Goal: Complete application form: Complete application form

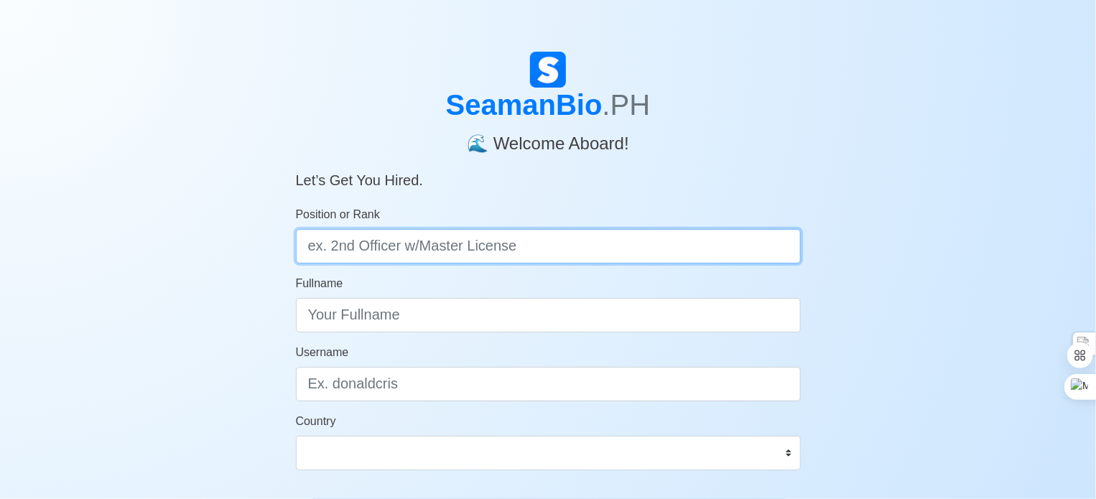
click at [489, 253] on input "Position or Rank" at bounding box center [548, 246] width 505 height 34
type input "[PERSON_NAME]"
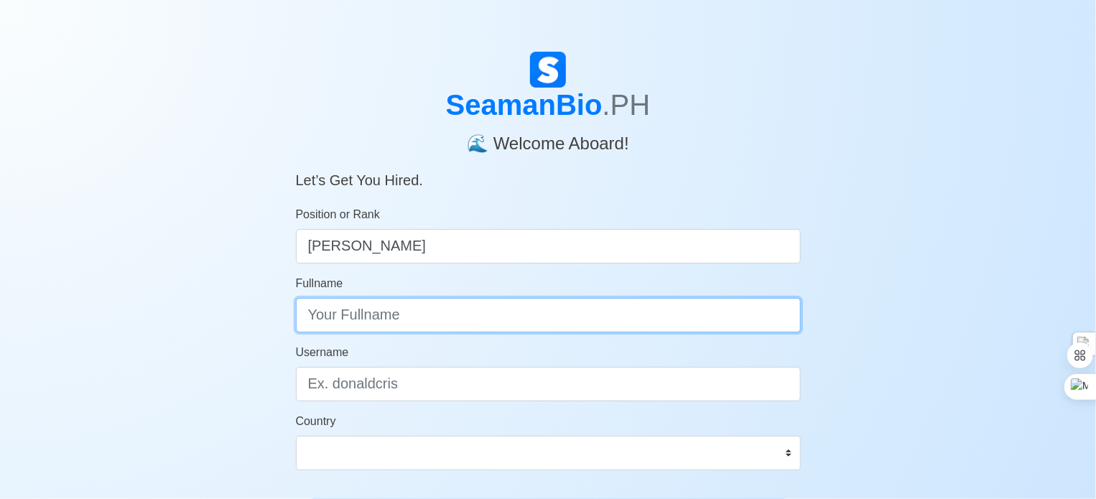
click at [471, 317] on input "Fullname" at bounding box center [548, 315] width 505 height 34
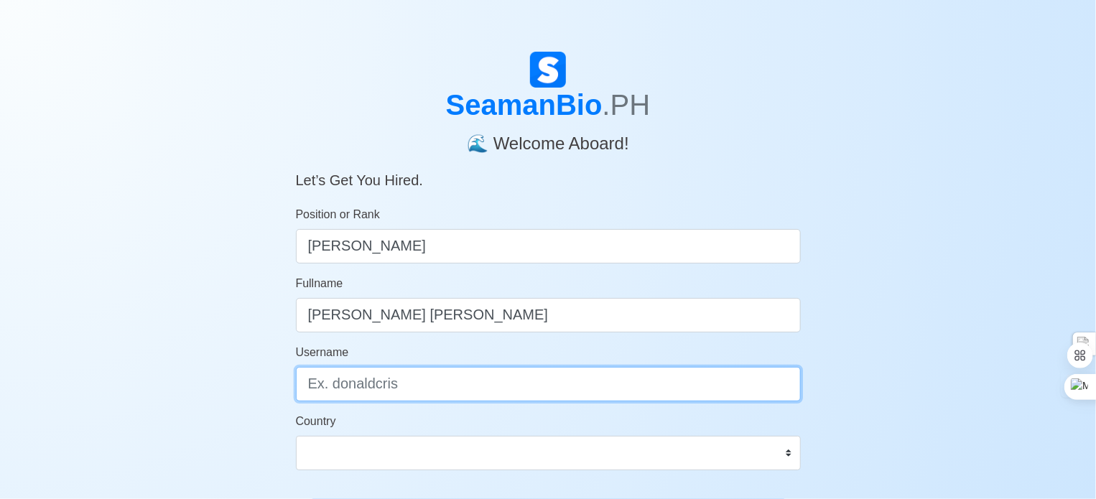
click at [454, 383] on input "Username" at bounding box center [548, 384] width 505 height 34
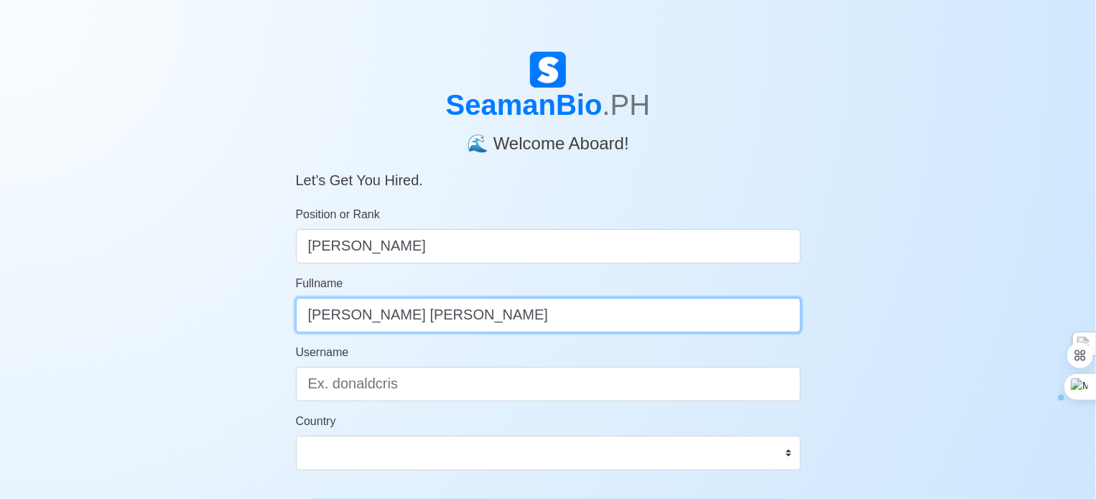
drag, startPoint x: 466, startPoint y: 320, endPoint x: 318, endPoint y: 320, distance: 148.0
click at [318, 320] on input "[PERSON_NAME] [PERSON_NAME]" at bounding box center [548, 315] width 505 height 34
type input "R"
type input "Royce Paul"
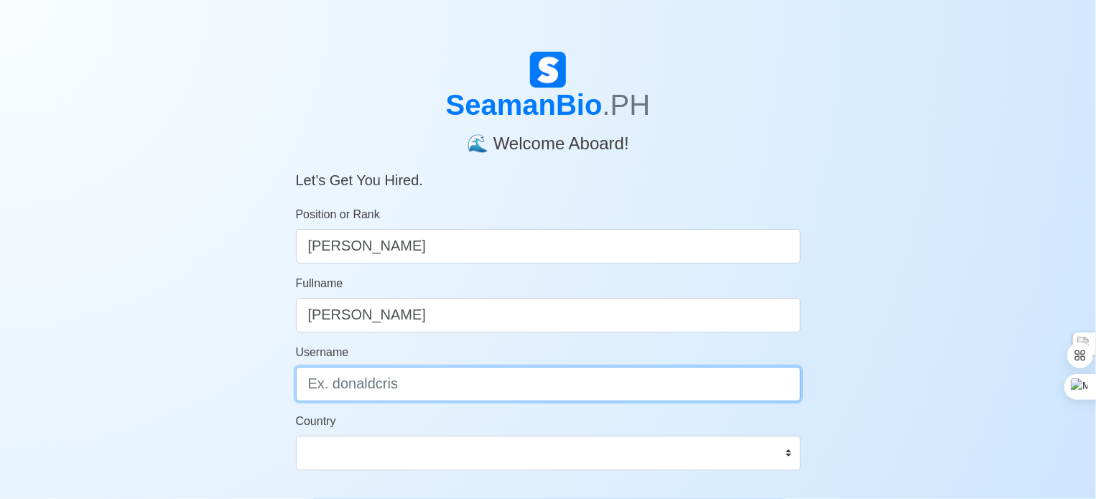
click at [354, 389] on input "Username" at bounding box center [548, 384] width 505 height 34
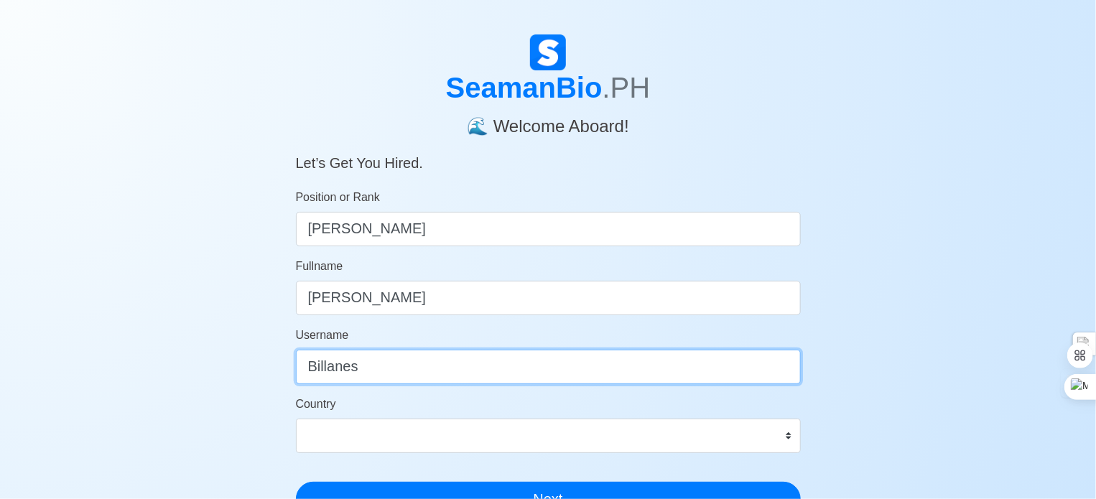
scroll to position [144, 0]
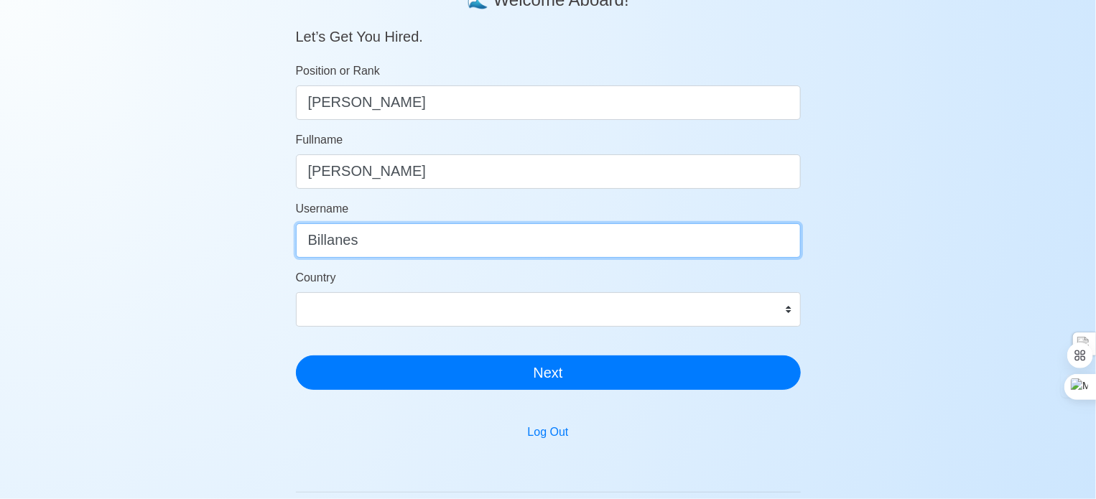
type input "Billanes"
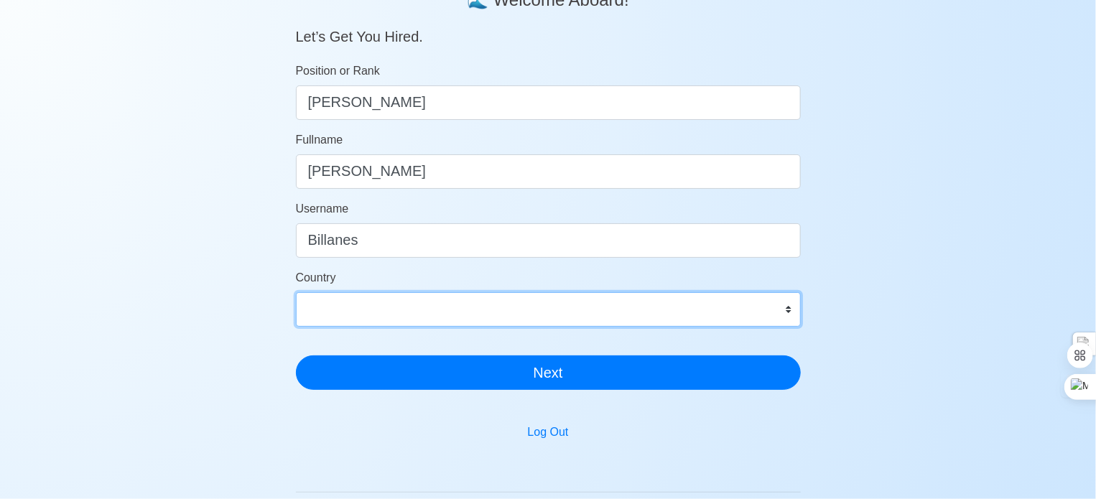
click at [457, 314] on select "Afghanistan Åland Islands Albania Algeria American Samoa Andorra Angola Anguill…" at bounding box center [548, 309] width 505 height 34
select select "PH"
click at [296, 292] on select "Afghanistan Åland Islands Albania Algeria American Samoa Andorra Angola Anguill…" at bounding box center [548, 309] width 505 height 34
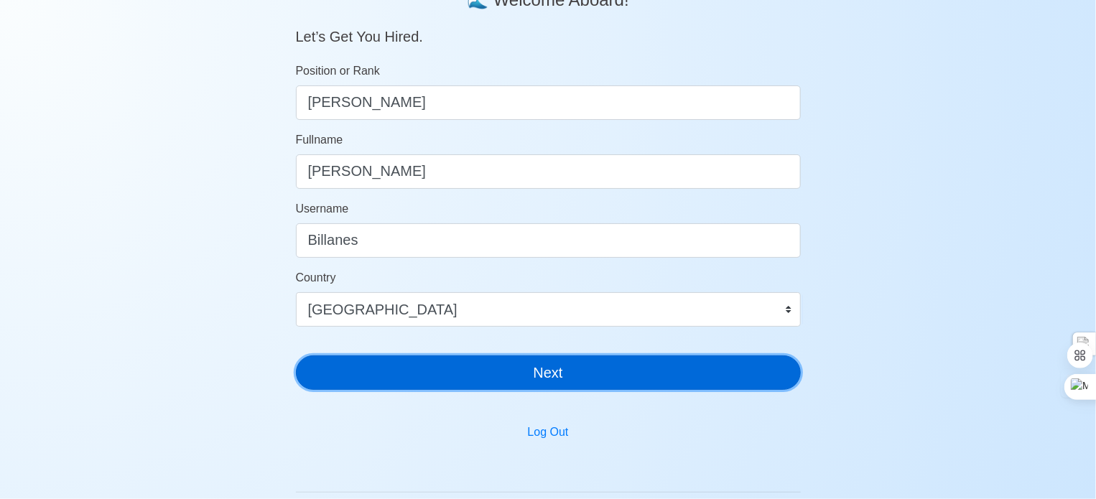
click at [583, 376] on button "Next" at bounding box center [548, 373] width 505 height 34
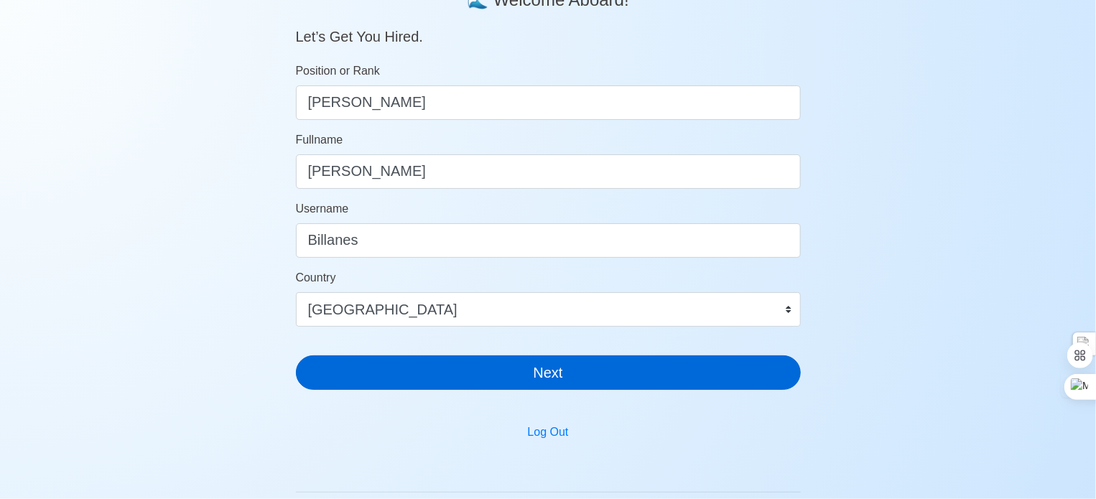
scroll to position [17, 0]
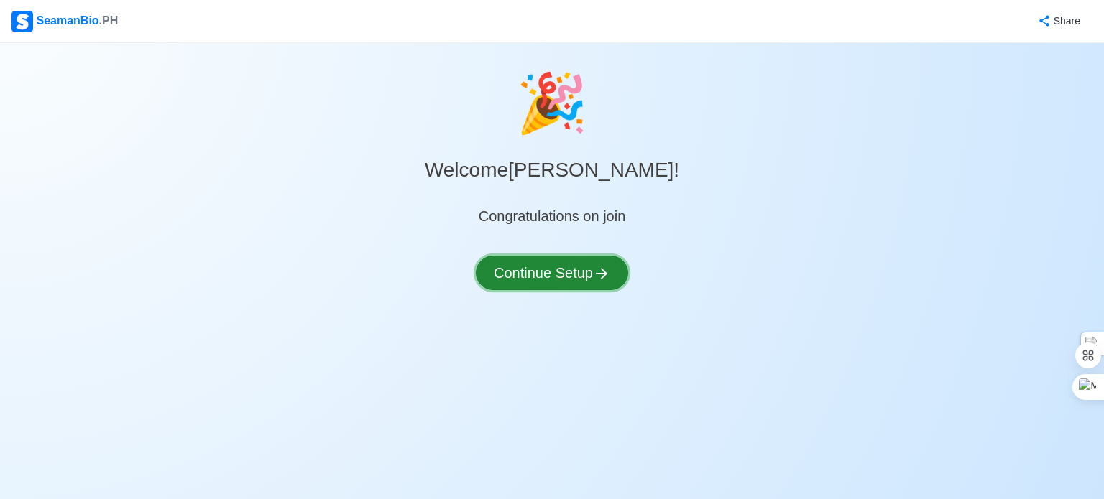
click at [572, 278] on button "Continue Setup" at bounding box center [552, 273] width 152 height 34
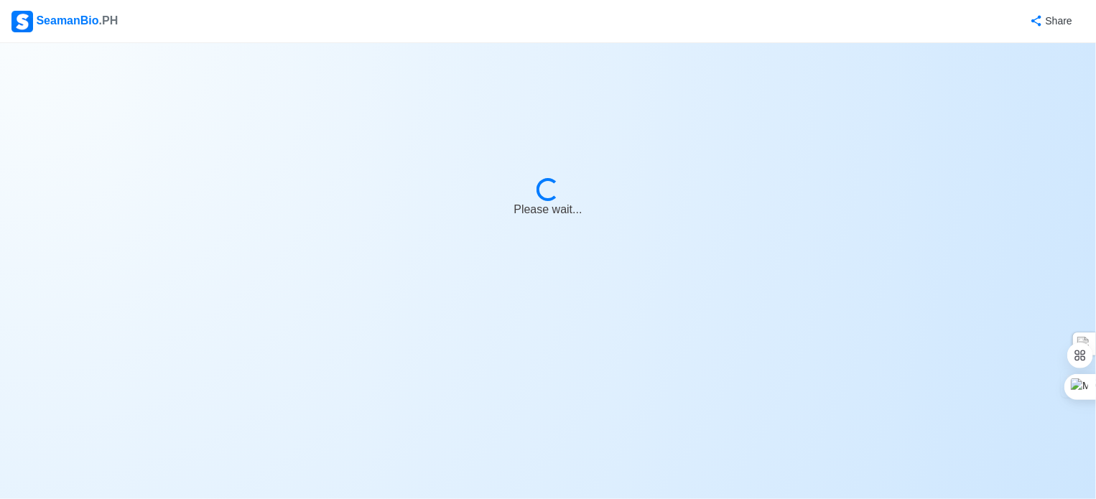
select select "Visible for Hiring"
select select "PH"
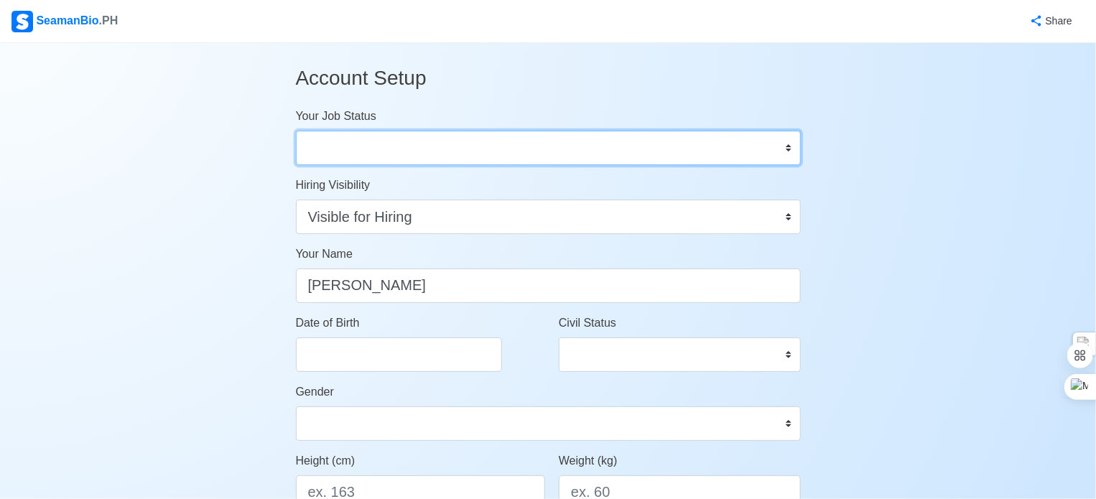
click at [601, 149] on select "Onboard Actively Looking for Job Not Looking for Job" at bounding box center [548, 148] width 505 height 34
click at [596, 157] on select "Onboard Actively Looking for Job Not Looking for Job" at bounding box center [548, 148] width 505 height 34
select select "Actively Looking for Job"
click at [296, 131] on select "Onboard Actively Looking for Job Not Looking for Job" at bounding box center [548, 148] width 505 height 34
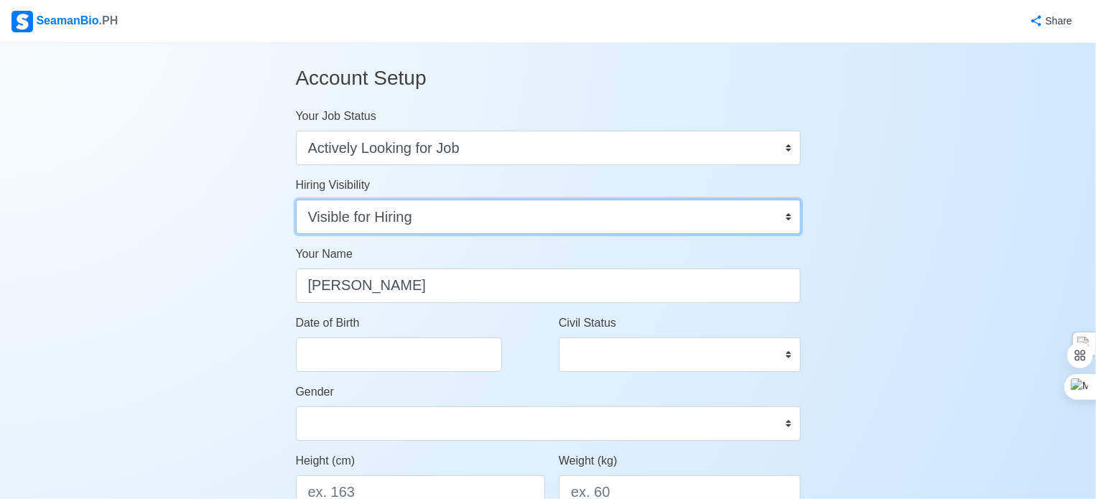
click at [601, 225] on select "Visible for Hiring Not Visible for Hiring" at bounding box center [548, 217] width 505 height 34
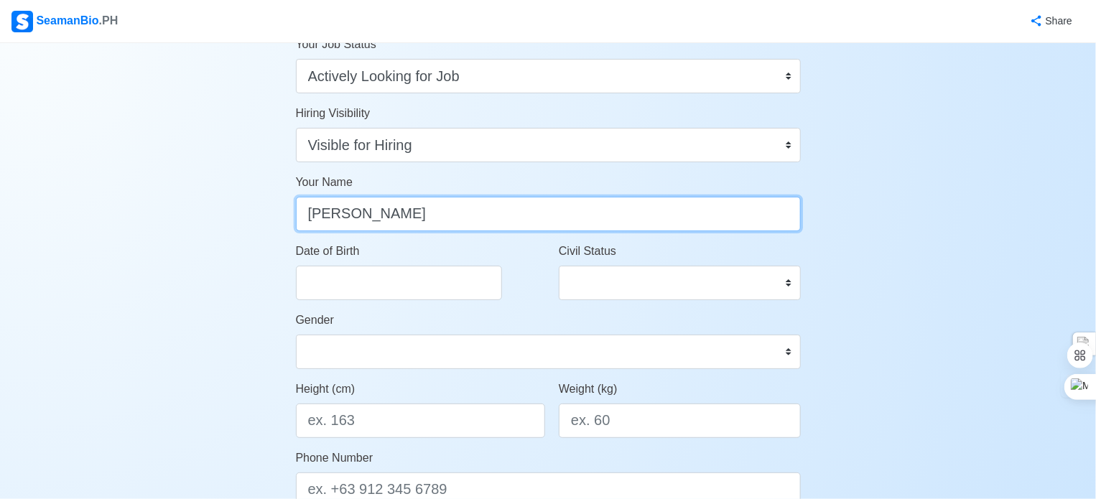
click at [471, 213] on input "Royce Paul" at bounding box center [548, 214] width 505 height 34
type input "Royce Paul P. Billanes"
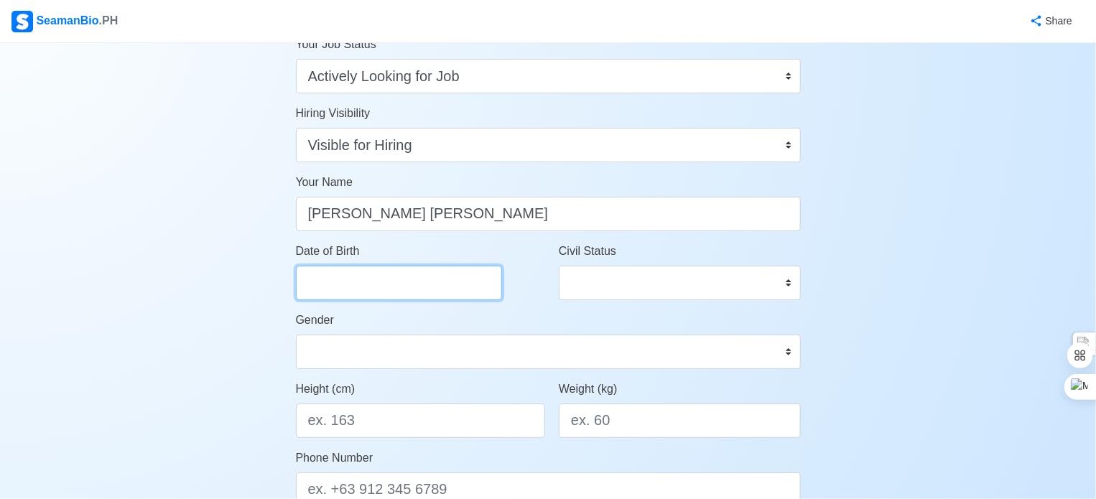
click at [445, 279] on input "Date of Birth" at bounding box center [399, 283] width 206 height 34
select select "****"
select select "*********"
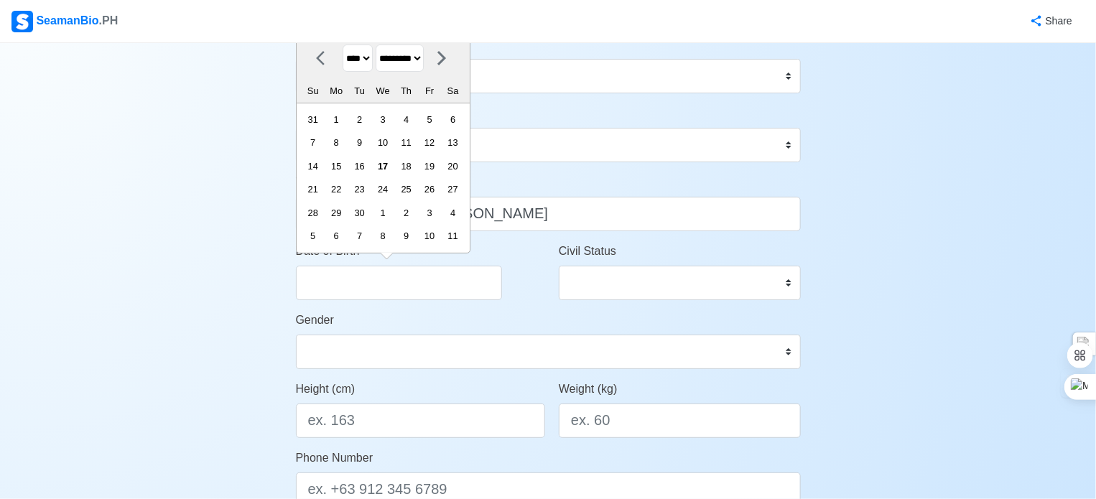
click at [368, 60] on select "**** **** **** **** **** **** **** **** **** **** **** **** **** **** **** ****…" at bounding box center [358, 59] width 30 height 28
select select "****"
click at [343, 45] on select "**** **** **** **** **** **** **** **** **** **** **** **** **** **** **** ****…" at bounding box center [358, 59] width 30 height 28
click at [323, 168] on div "12" at bounding box center [312, 166] width 19 height 19
type input "09/12/1982"
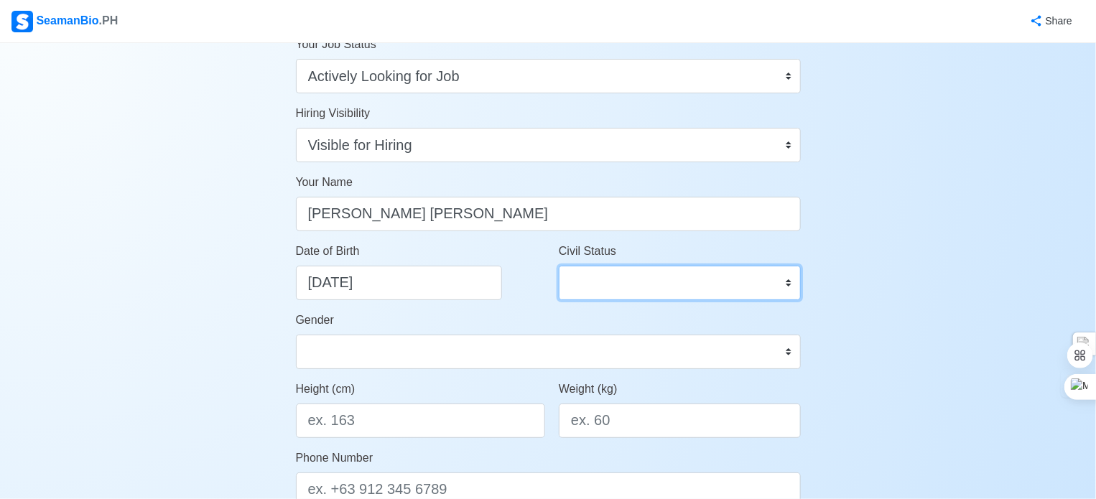
click at [597, 285] on select "Single Married Widowed Separated" at bounding box center [680, 283] width 242 height 34
select select "Single"
click at [559, 266] on select "Single Married Widowed Separated" at bounding box center [680, 283] width 242 height 34
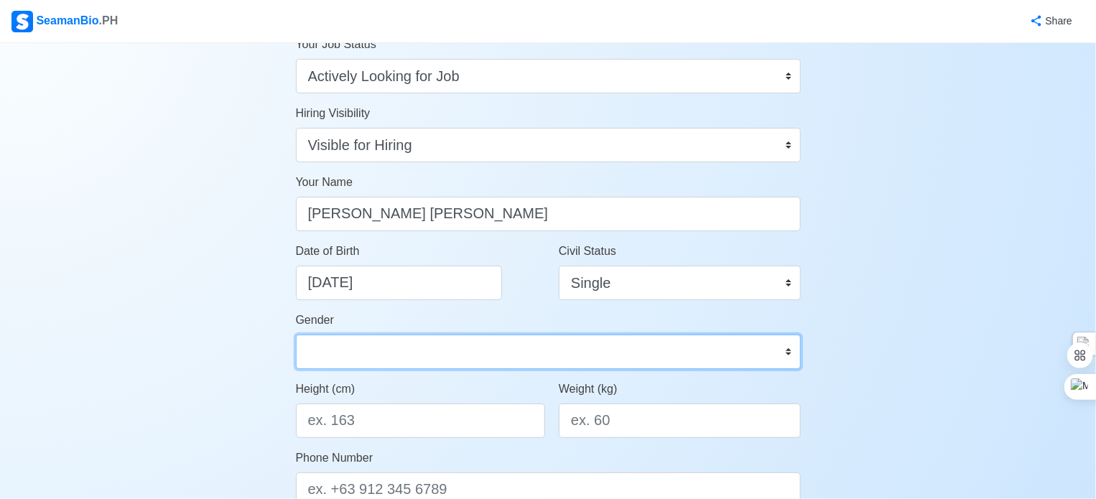
click at [455, 354] on select "Male Female" at bounding box center [548, 352] width 505 height 34
select select "Male"
click at [296, 335] on select "Male Female" at bounding box center [548, 352] width 505 height 34
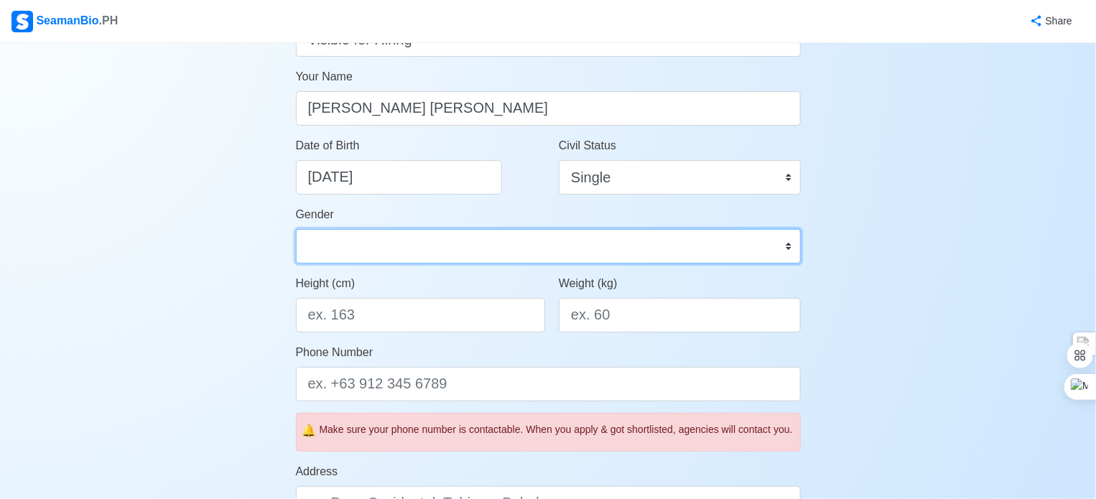
scroll to position [216, 0]
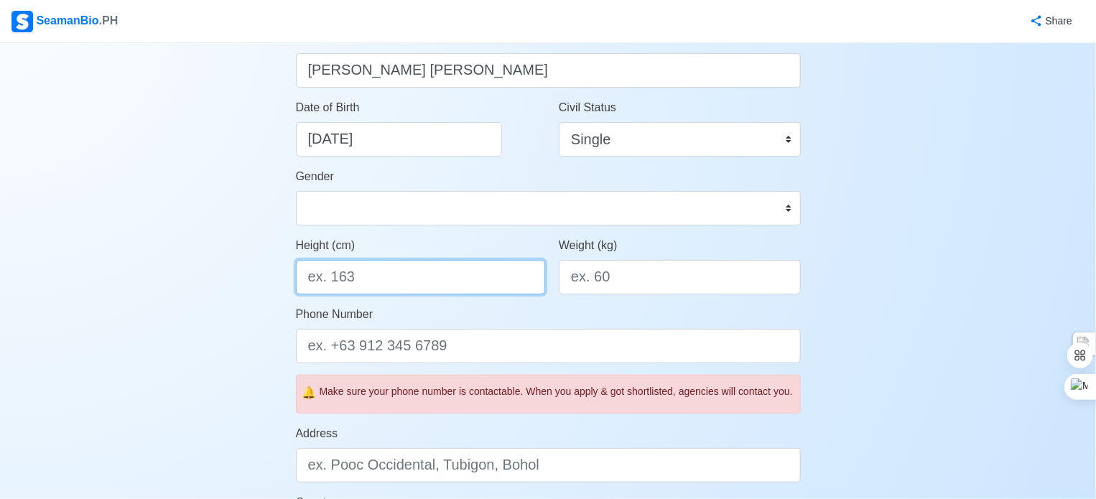
click at [443, 287] on input "Height (cm)" at bounding box center [421, 277] width 250 height 34
type input "167"
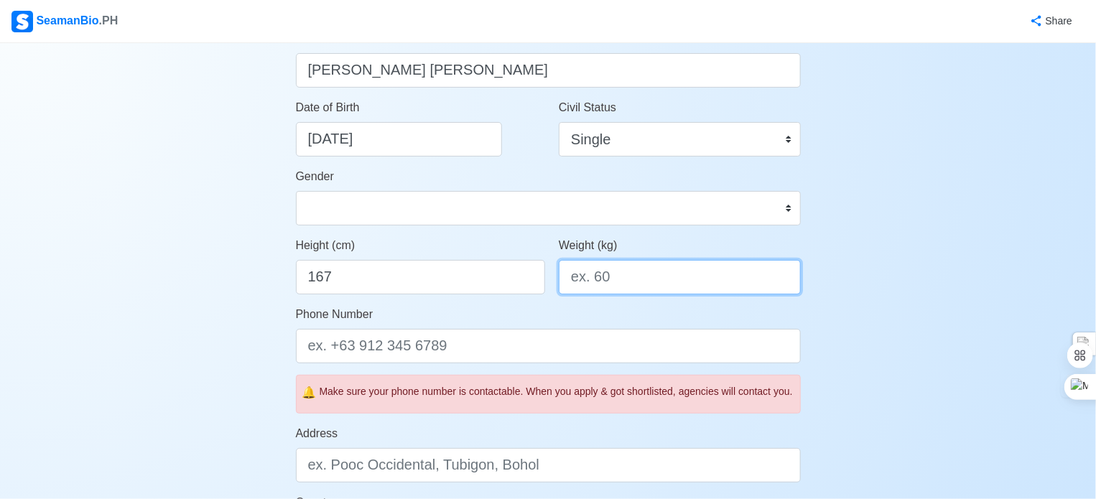
click at [608, 280] on input "Weight (kg)" at bounding box center [680, 277] width 242 height 34
type input "67"
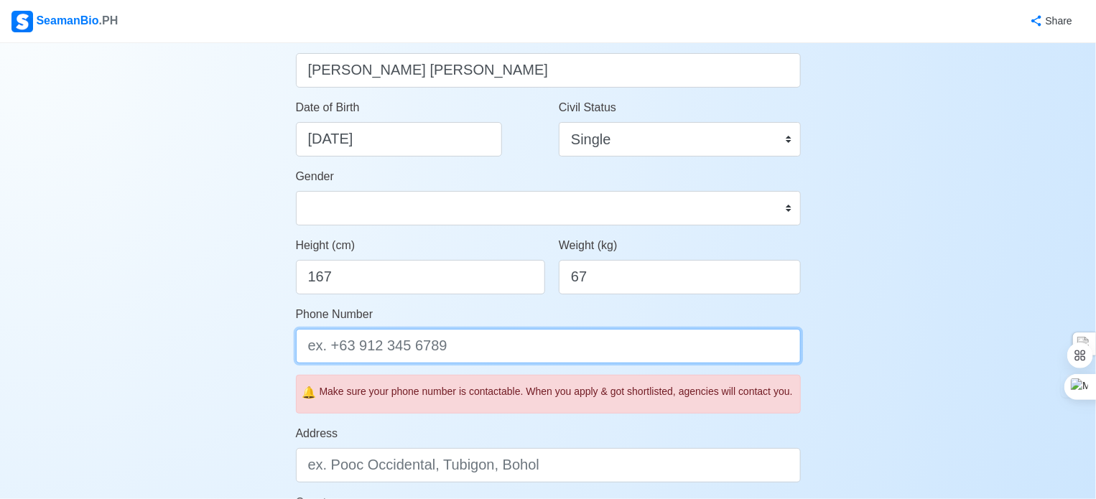
click at [448, 347] on input "Phone Number" at bounding box center [548, 346] width 505 height 34
type input "0920"
